Goal: Information Seeking & Learning: Learn about a topic

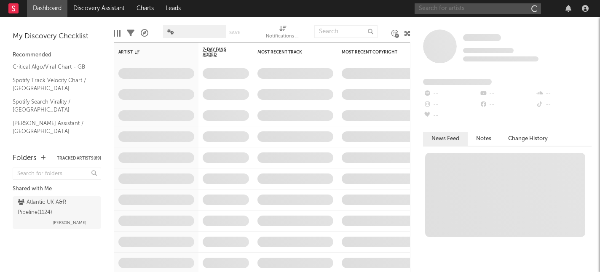
click at [443, 13] on input "text" at bounding box center [478, 8] width 126 height 11
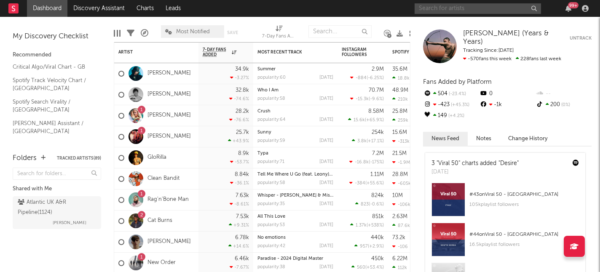
click at [450, 8] on input "text" at bounding box center [478, 8] width 126 height 11
click at [458, 3] on input "text" at bounding box center [478, 8] width 126 height 11
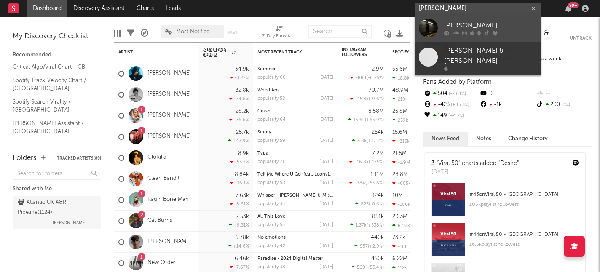
type input "[PERSON_NAME]"
click at [457, 31] on icon at bounding box center [456, 32] width 6 height 5
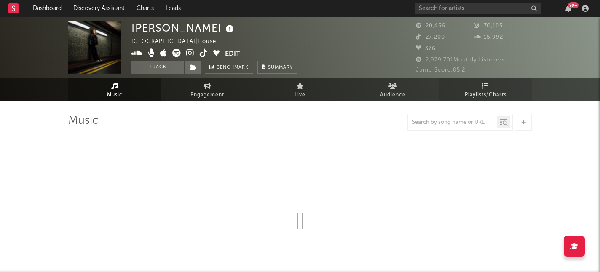
select select "6m"
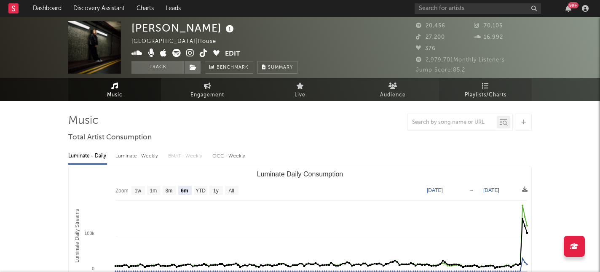
click at [489, 90] on span "Playlists/Charts" at bounding box center [486, 95] width 42 height 10
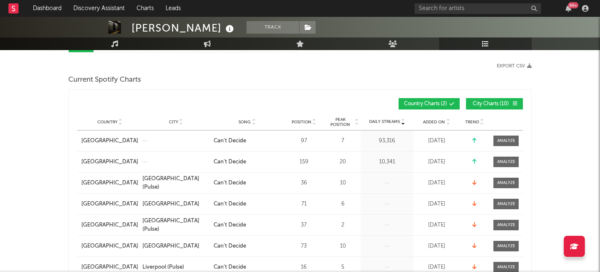
scroll to position [33, 0]
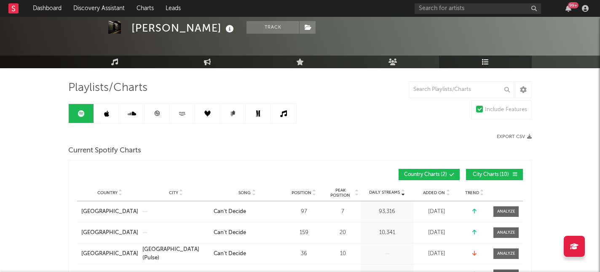
click at [444, 193] on span "Added On" at bounding box center [434, 192] width 22 height 5
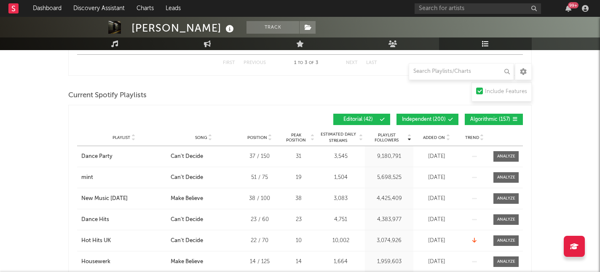
scroll to position [533, 0]
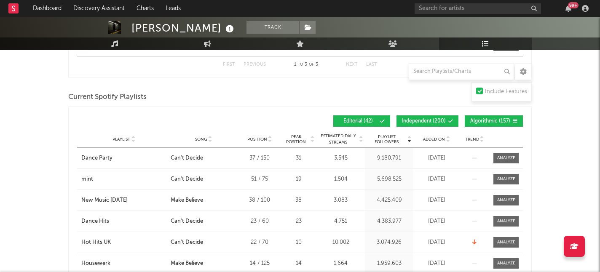
click at [445, 139] on div at bounding box center [447, 139] width 5 height 6
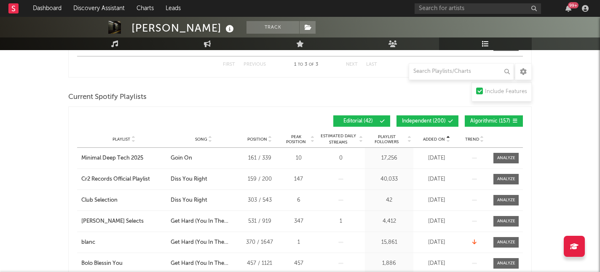
click at [445, 139] on div at bounding box center [447, 139] width 5 height 6
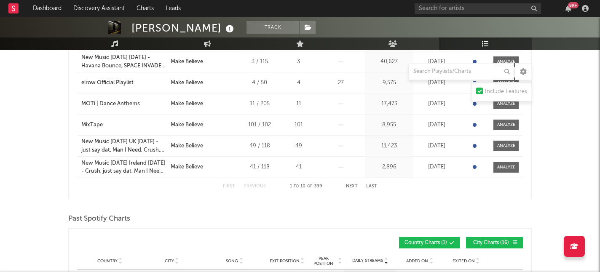
scroll to position [712, 0]
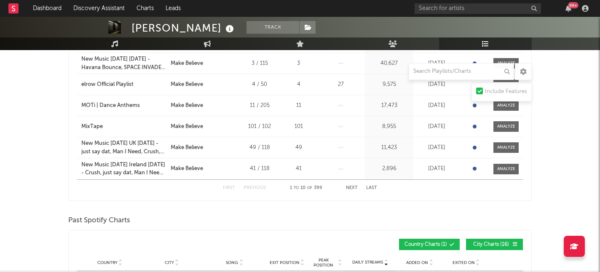
click at [353, 191] on div "First Previous 1 to 10 of 399 Next Last" at bounding box center [300, 188] width 154 height 16
click at [353, 184] on div "First Previous 1 to 10 of 399 Next Last" at bounding box center [300, 188] width 154 height 16
click at [353, 186] on button "Next" at bounding box center [352, 188] width 12 height 5
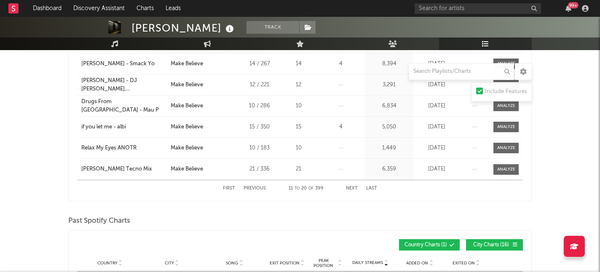
scroll to position [710, 0]
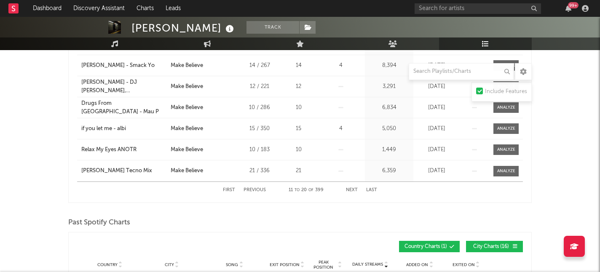
click at [352, 186] on div "First Previous 11 to 20 of 399 Next Last" at bounding box center [300, 190] width 154 height 16
click at [352, 189] on button "Next" at bounding box center [352, 190] width 12 height 5
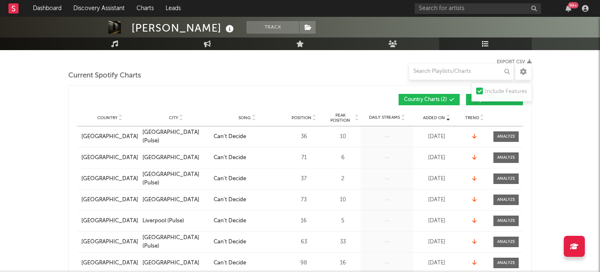
scroll to position [30, 0]
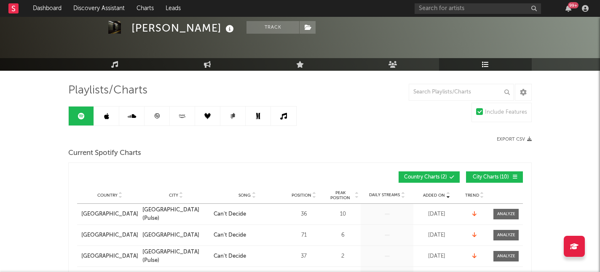
click at [106, 117] on icon at bounding box center [106, 116] width 5 height 7
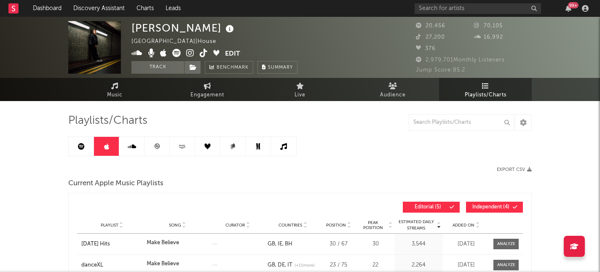
click at [483, 92] on span "Playlists/Charts" at bounding box center [486, 95] width 42 height 10
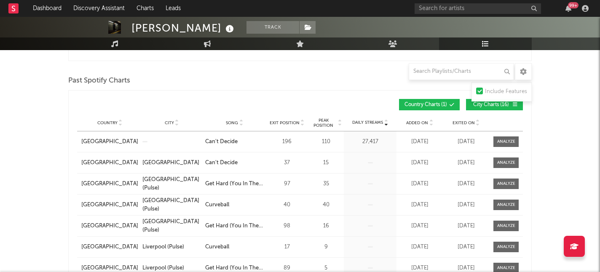
scroll to position [825, 0]
